Goal: Task Accomplishment & Management: Use online tool/utility

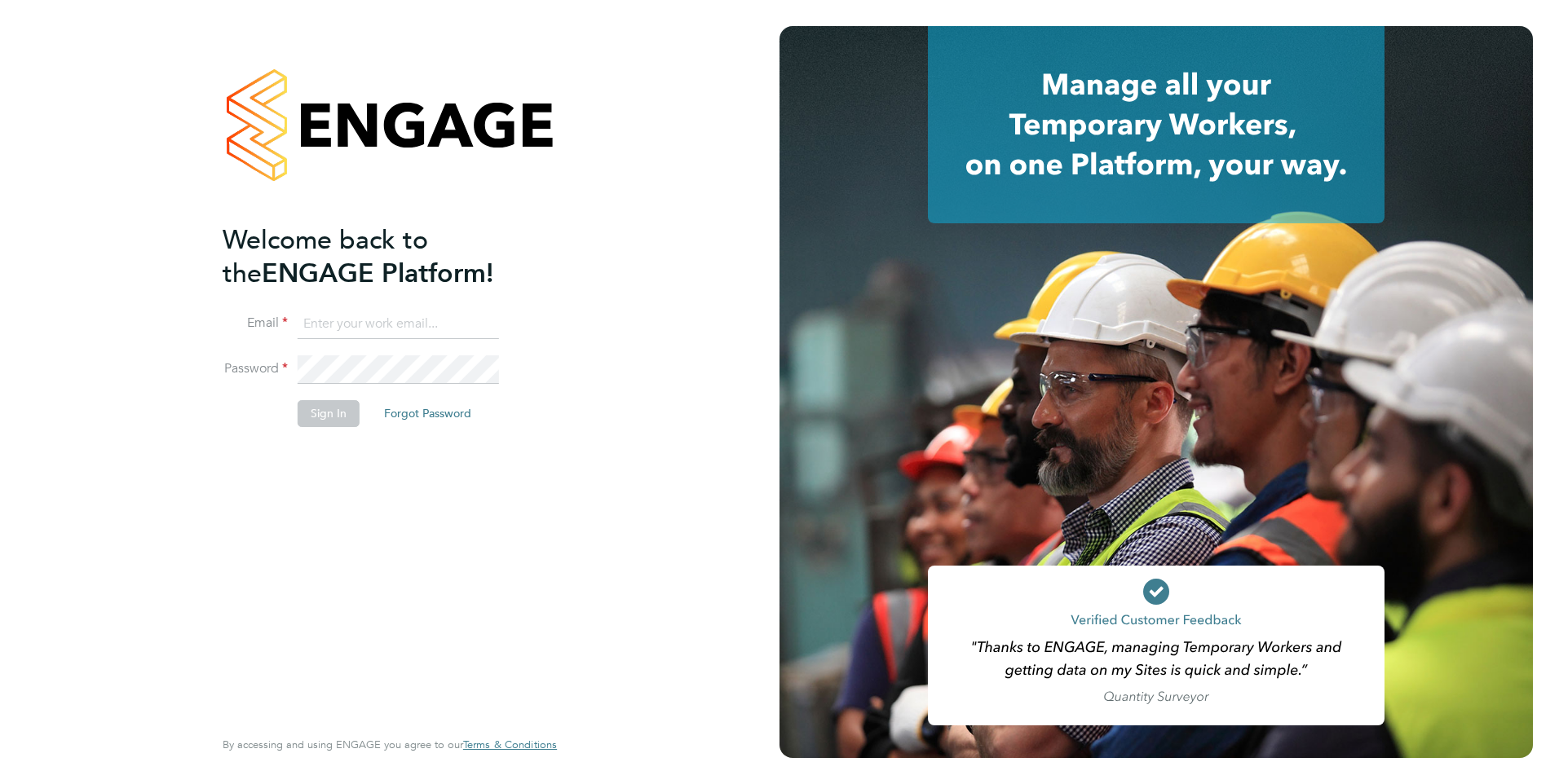
type input "[PERSON_NAME][EMAIL_ADDRESS][PERSON_NAME][DOMAIN_NAME]"
click at [322, 418] on button "Sign In" at bounding box center [328, 413] width 62 height 26
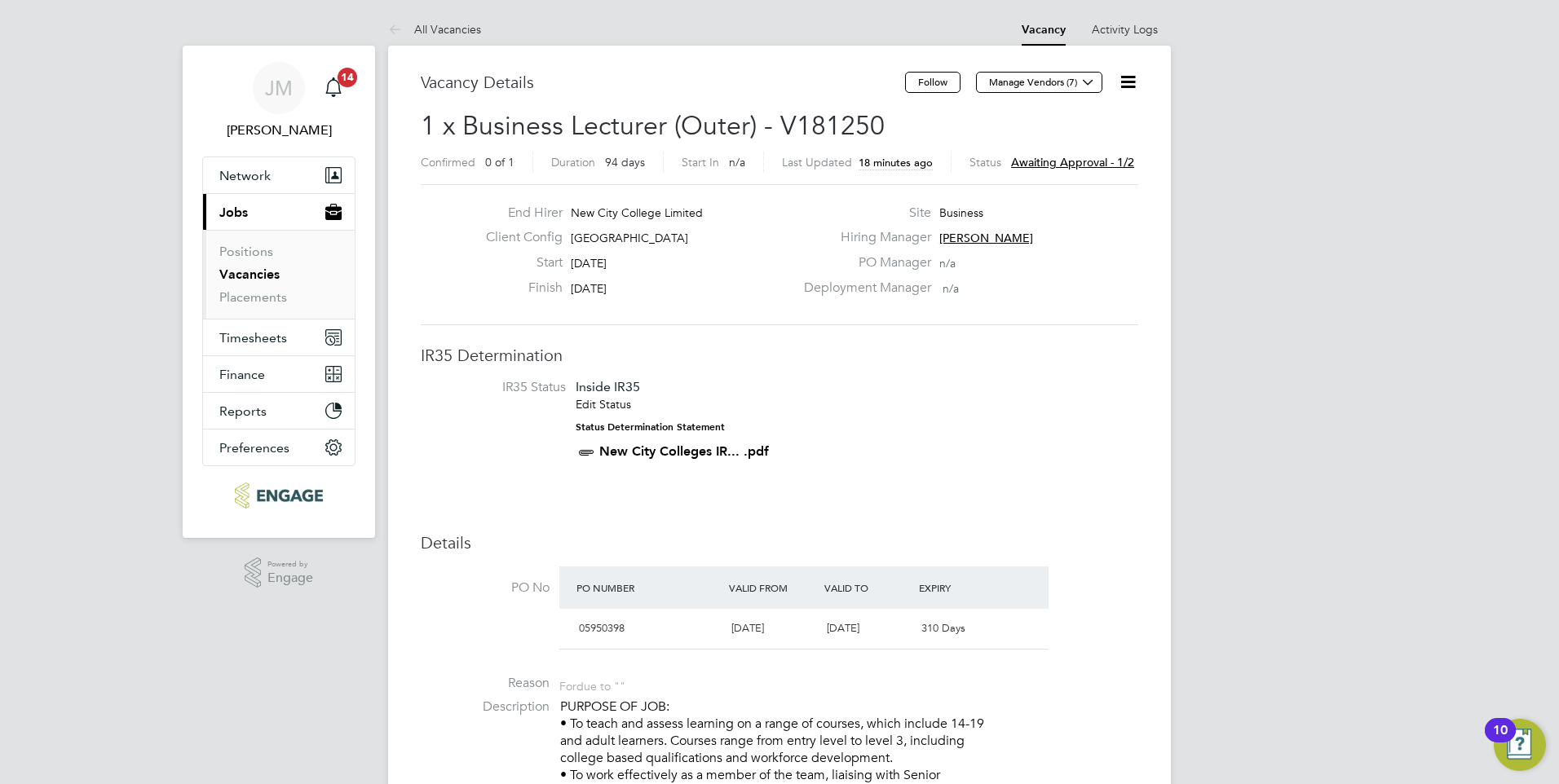
click at [1050, 160] on span "Awaiting approval - 1/2" at bounding box center [1072, 162] width 123 height 14
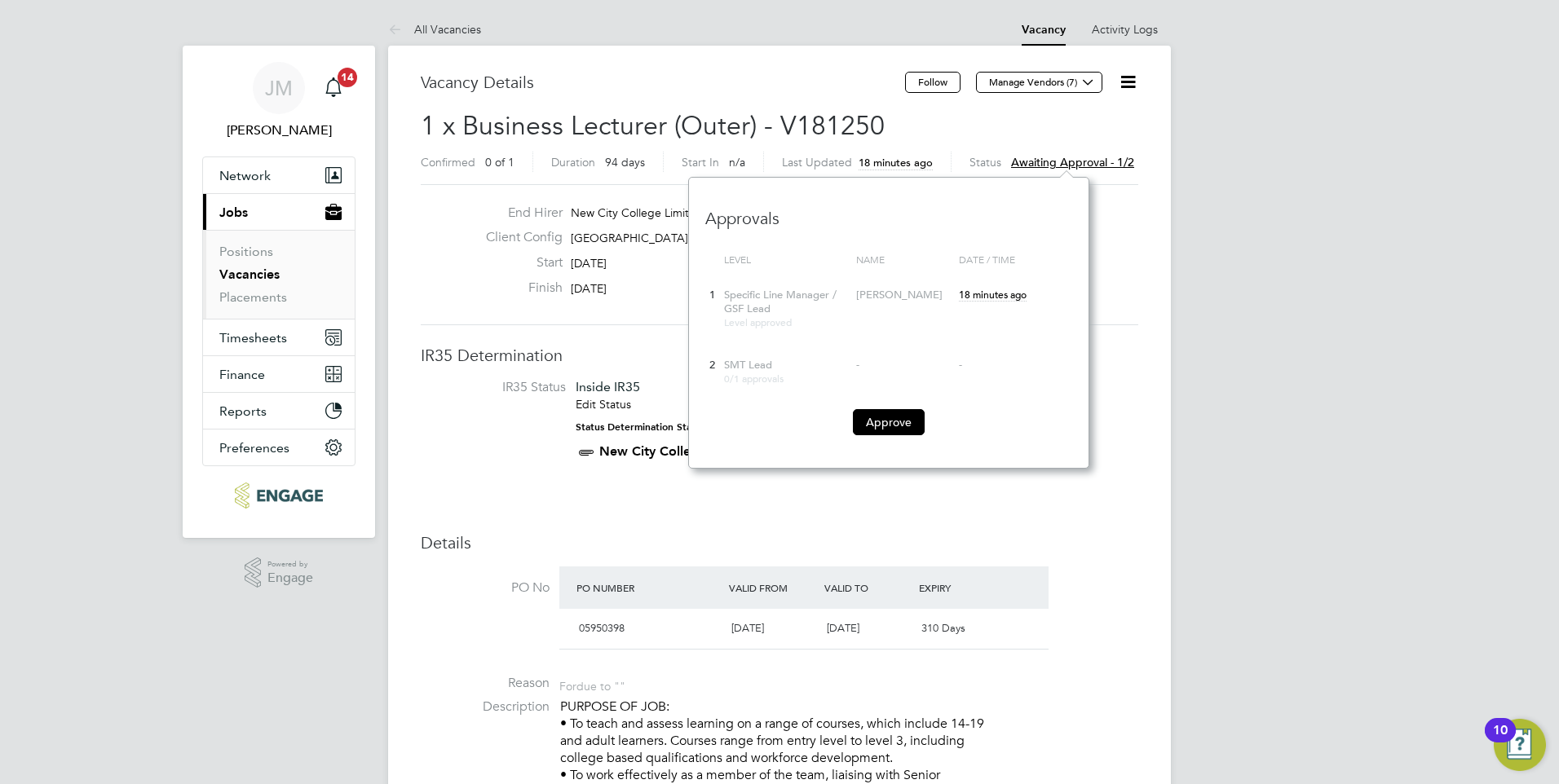
scroll to position [14, 123]
click at [893, 420] on button "Approve" at bounding box center [889, 422] width 72 height 26
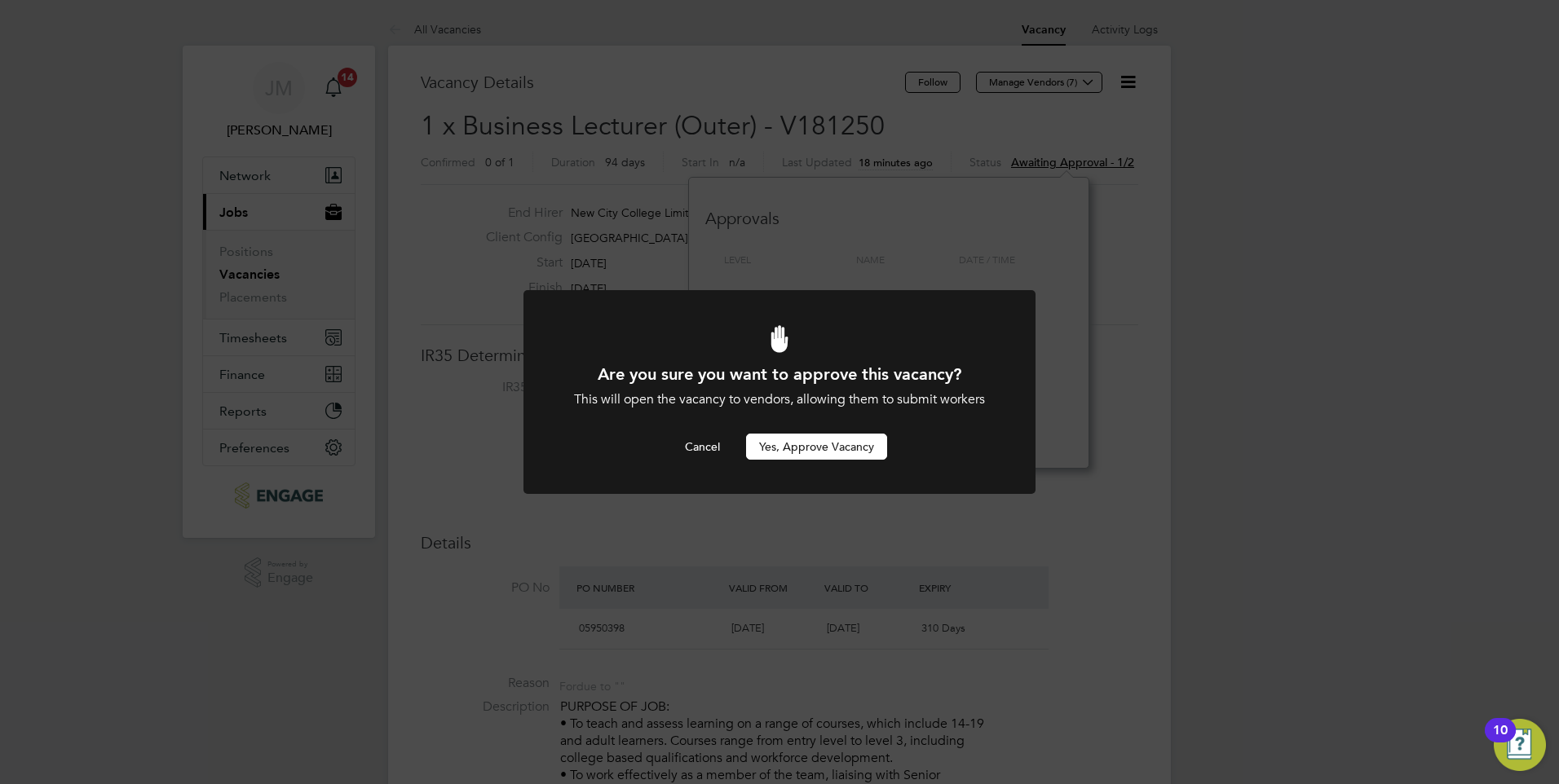
click at [793, 447] on button "Yes, Approve Vacancy" at bounding box center [816, 446] width 141 height 26
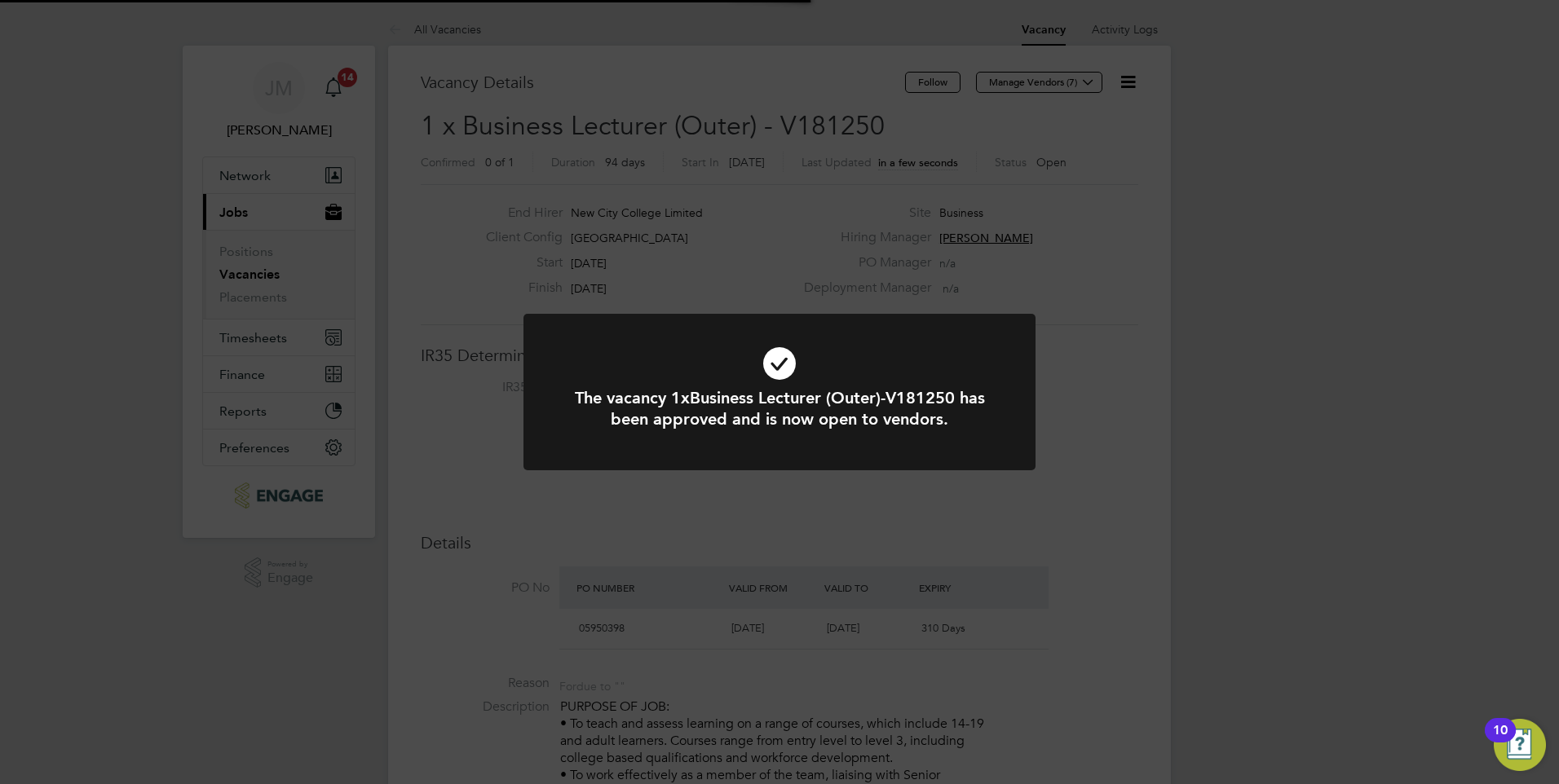
scroll to position [48, 114]
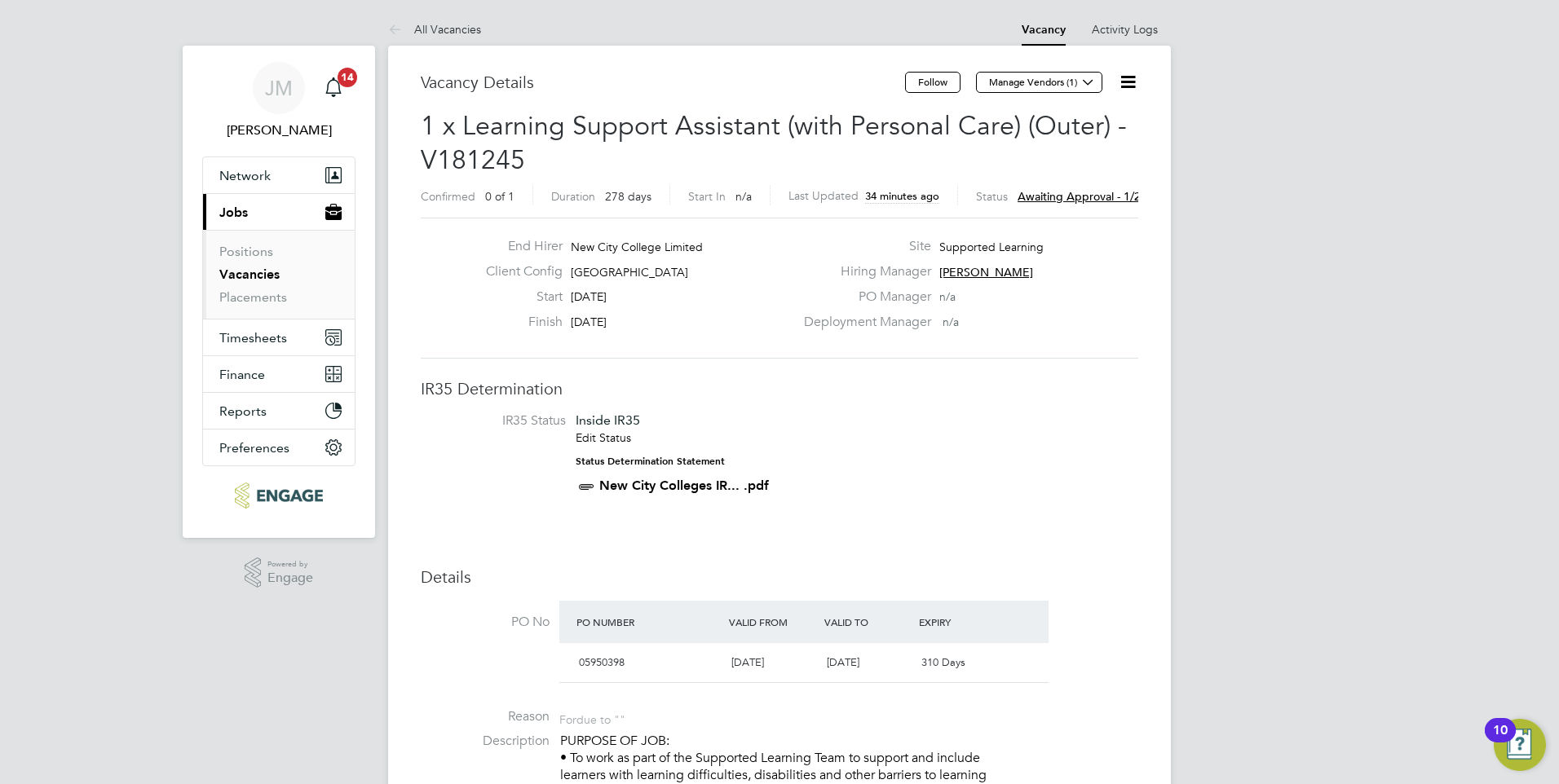
click at [1053, 192] on span "Awaiting approval - 1/2" at bounding box center [1079, 196] width 123 height 14
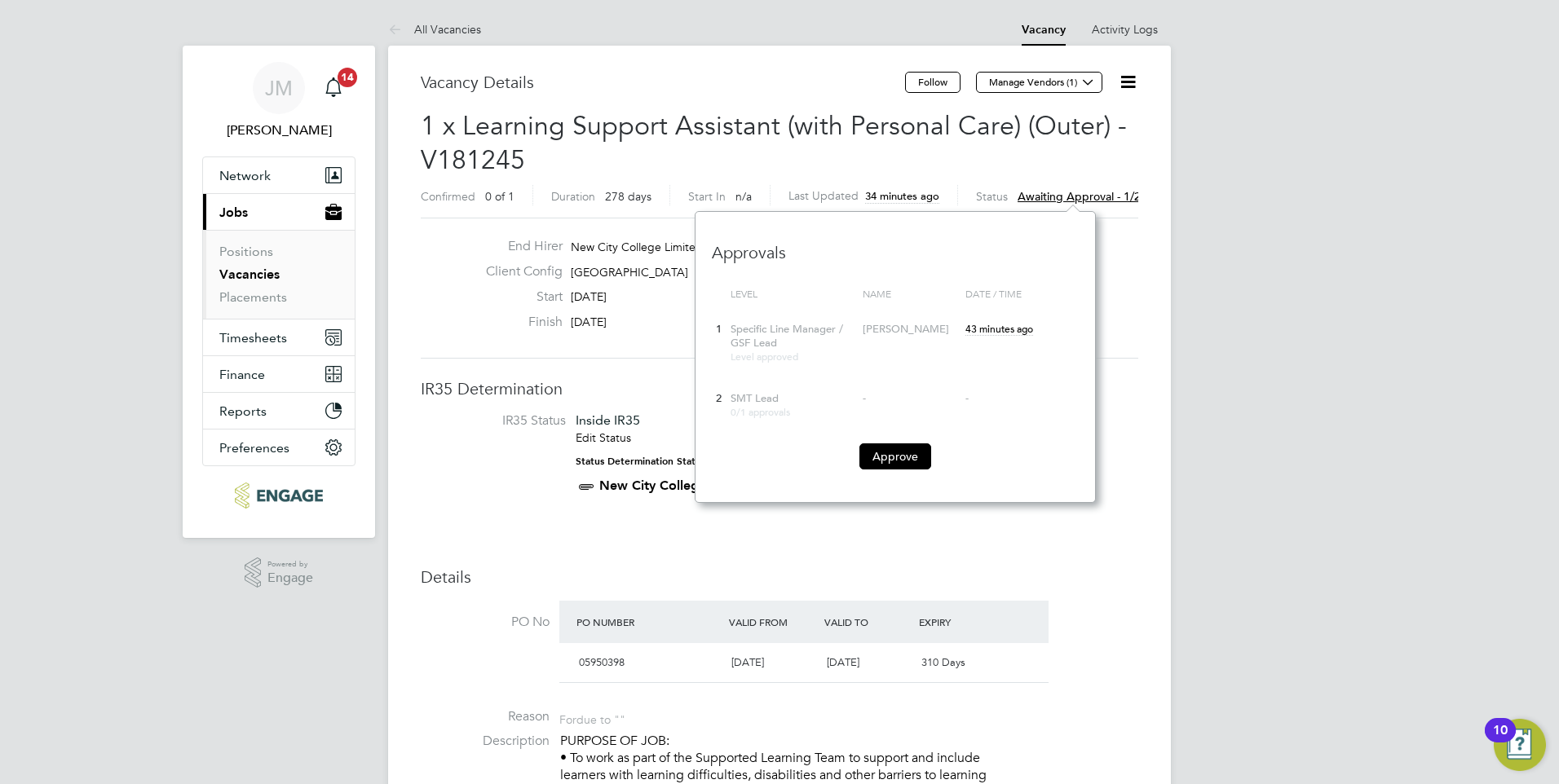
scroll to position [14, 123]
click at [898, 447] on button "Approve" at bounding box center [895, 456] width 72 height 26
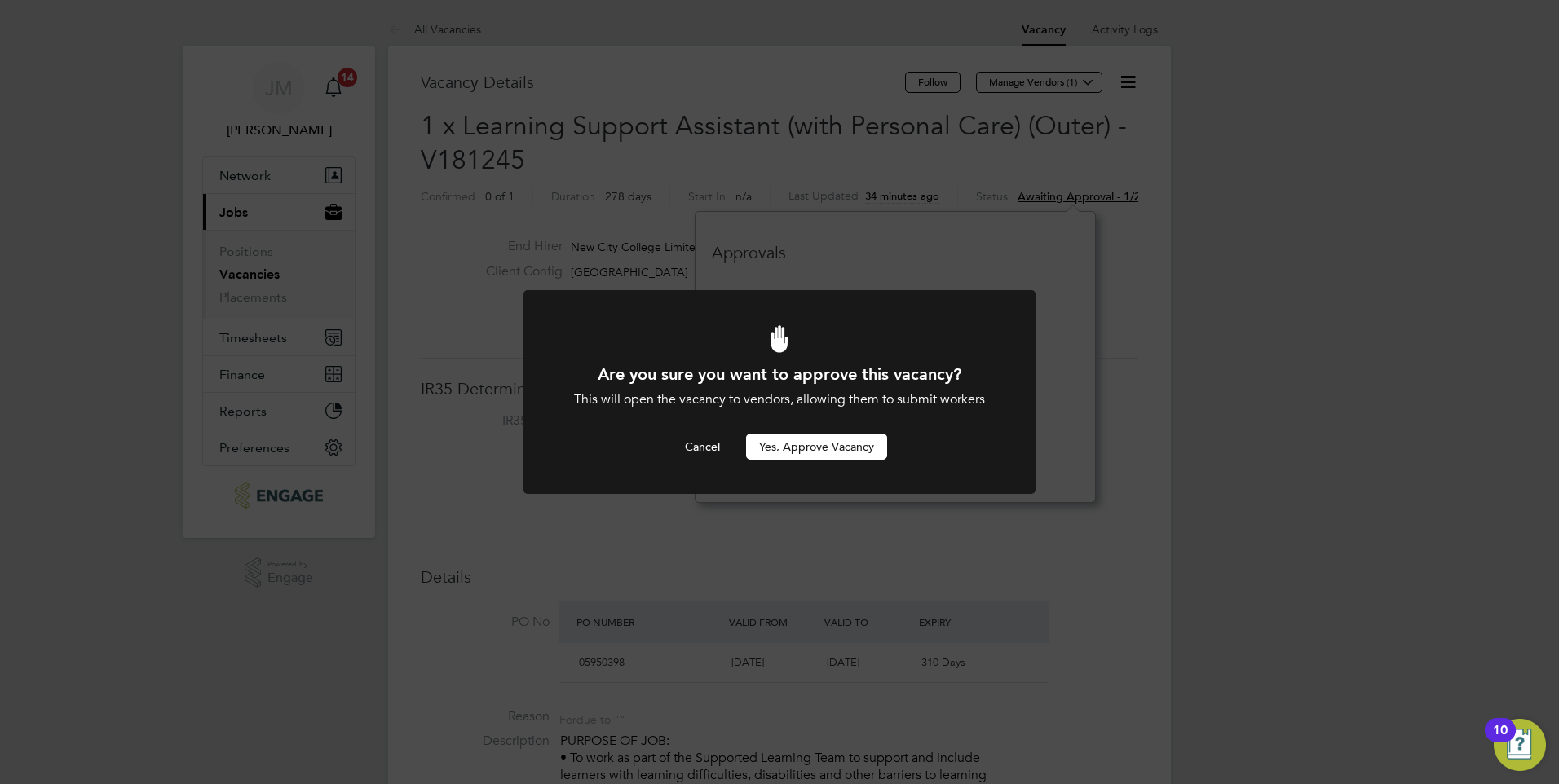
click at [829, 446] on button "Yes, Approve Vacancy" at bounding box center [816, 446] width 141 height 26
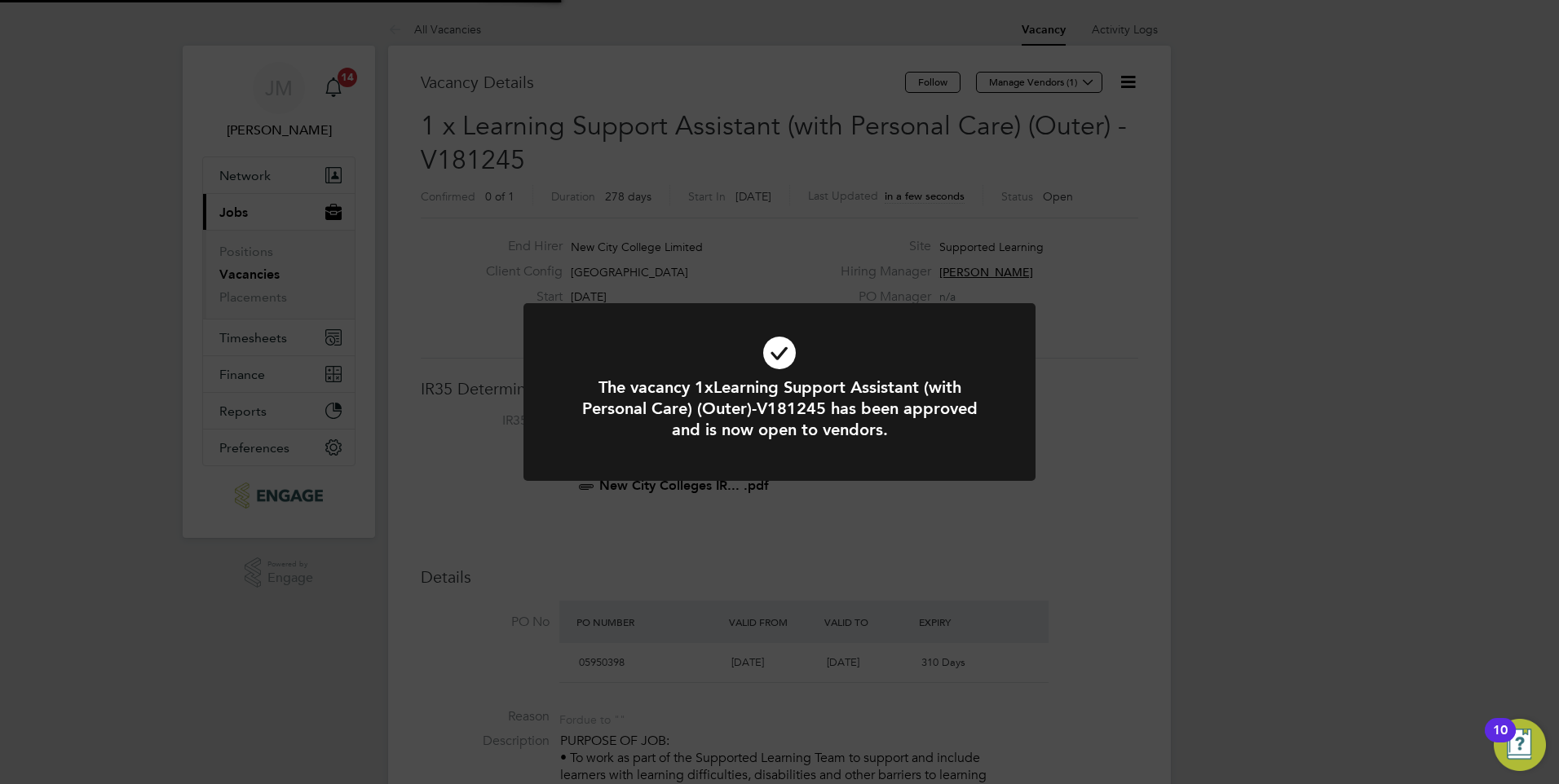
scroll to position [48, 114]
